Goal: Find specific page/section

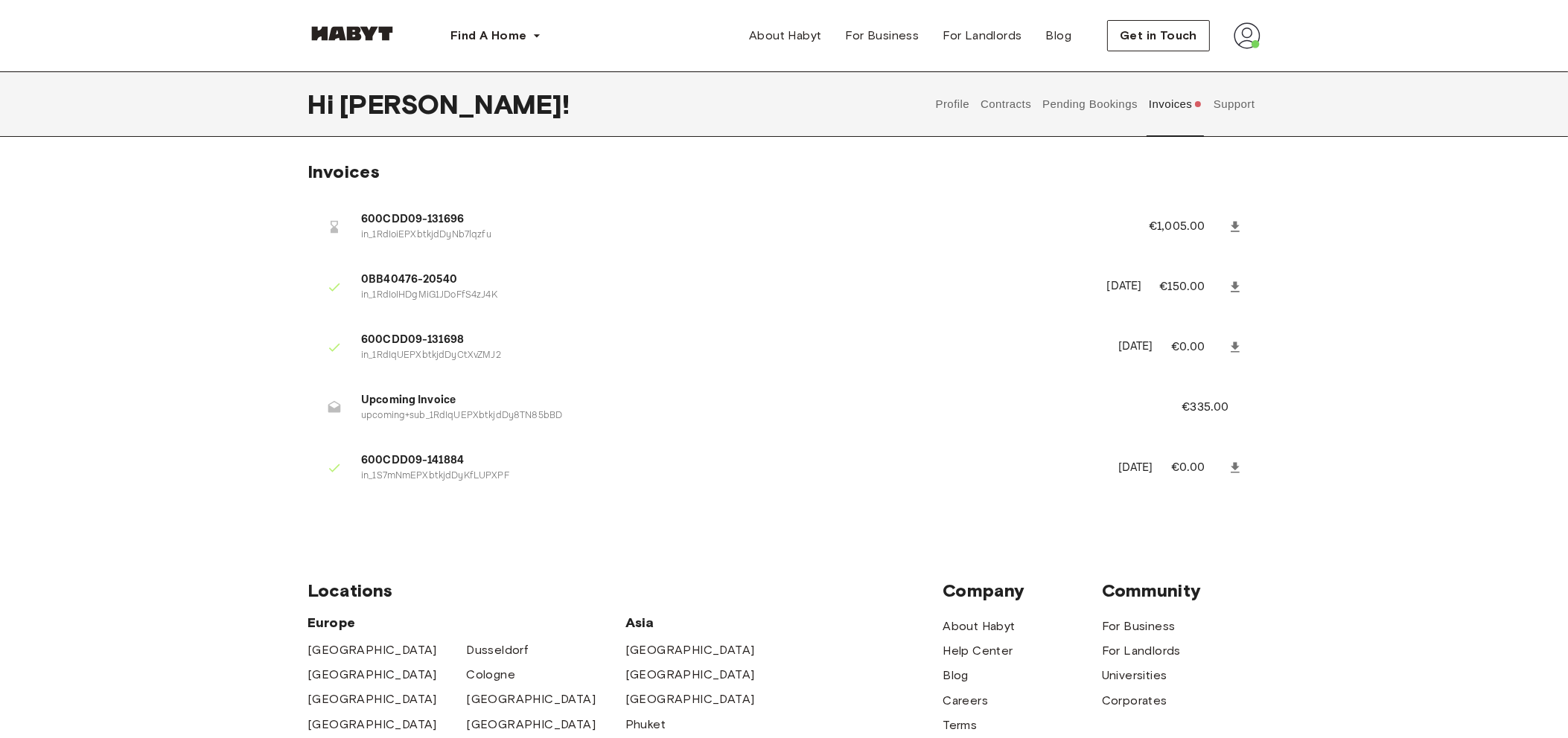
click at [1191, 97] on button "Invoices" at bounding box center [1175, 104] width 57 height 65
click at [1252, 93] on button "Support" at bounding box center [1234, 104] width 46 height 65
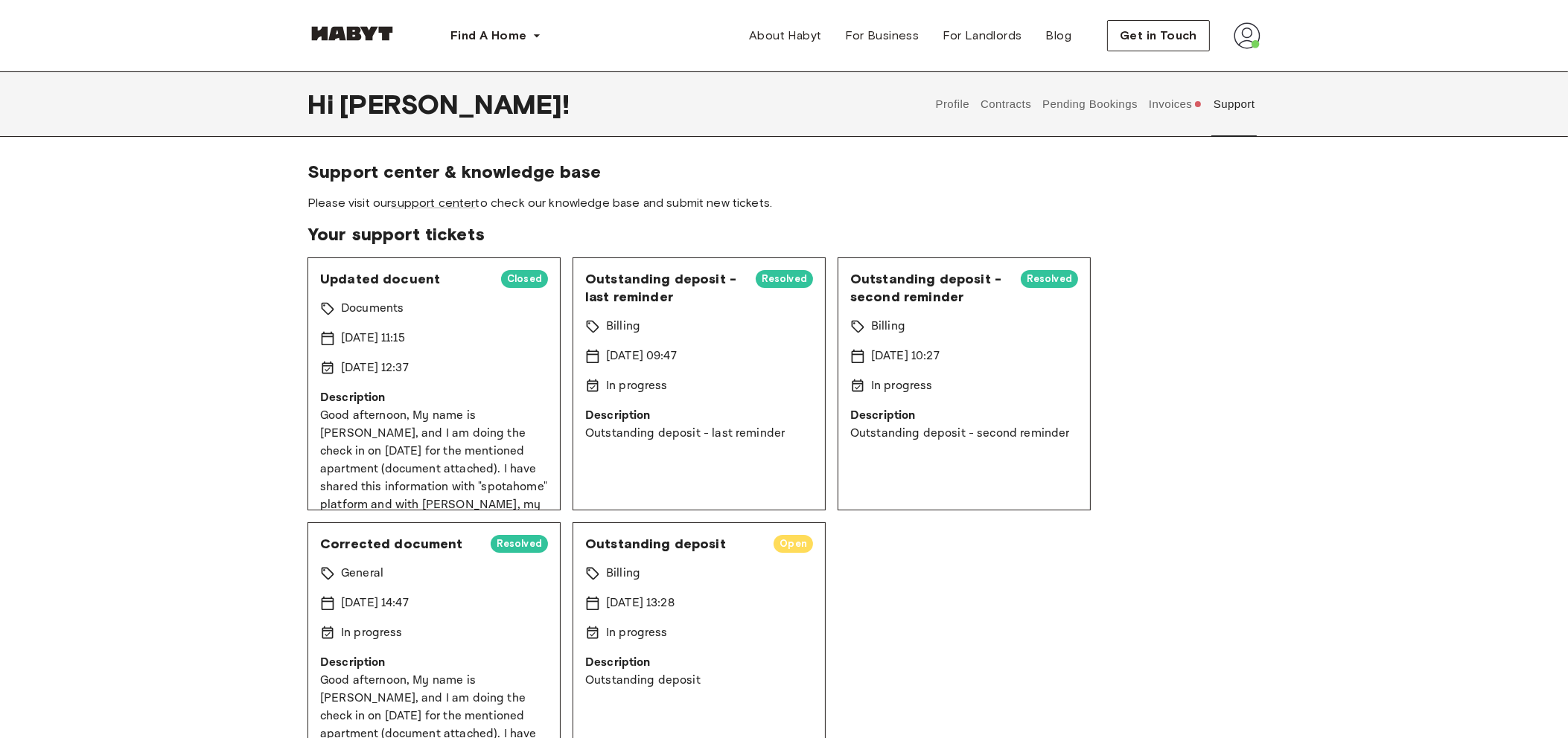
click at [1177, 98] on button "Invoices" at bounding box center [1175, 104] width 57 height 65
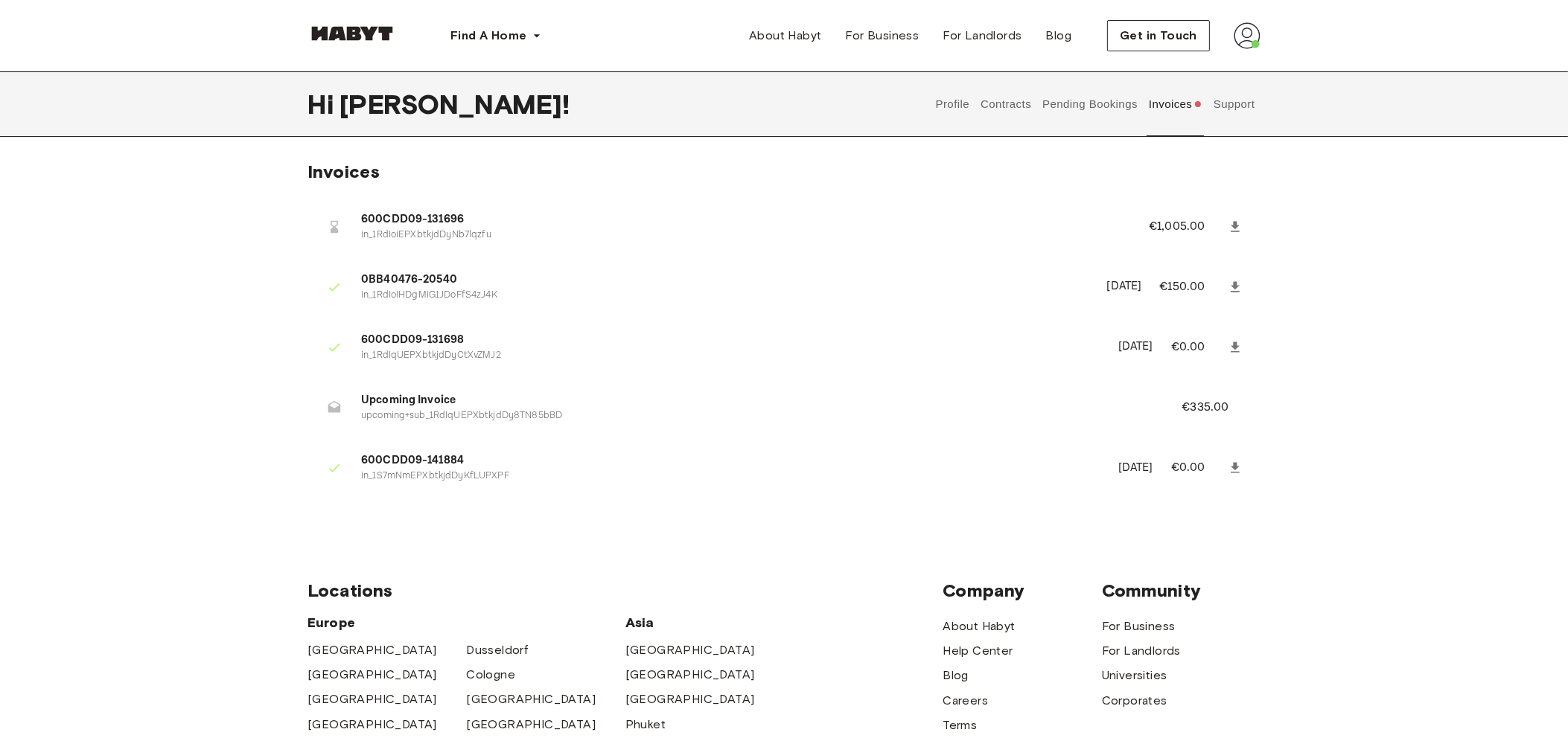
drag, startPoint x: 330, startPoint y: 220, endPoint x: 357, endPoint y: 226, distance: 27.7
click at [357, 226] on div at bounding box center [340, 227] width 41 height 30
